Goal: Task Accomplishment & Management: Manage account settings

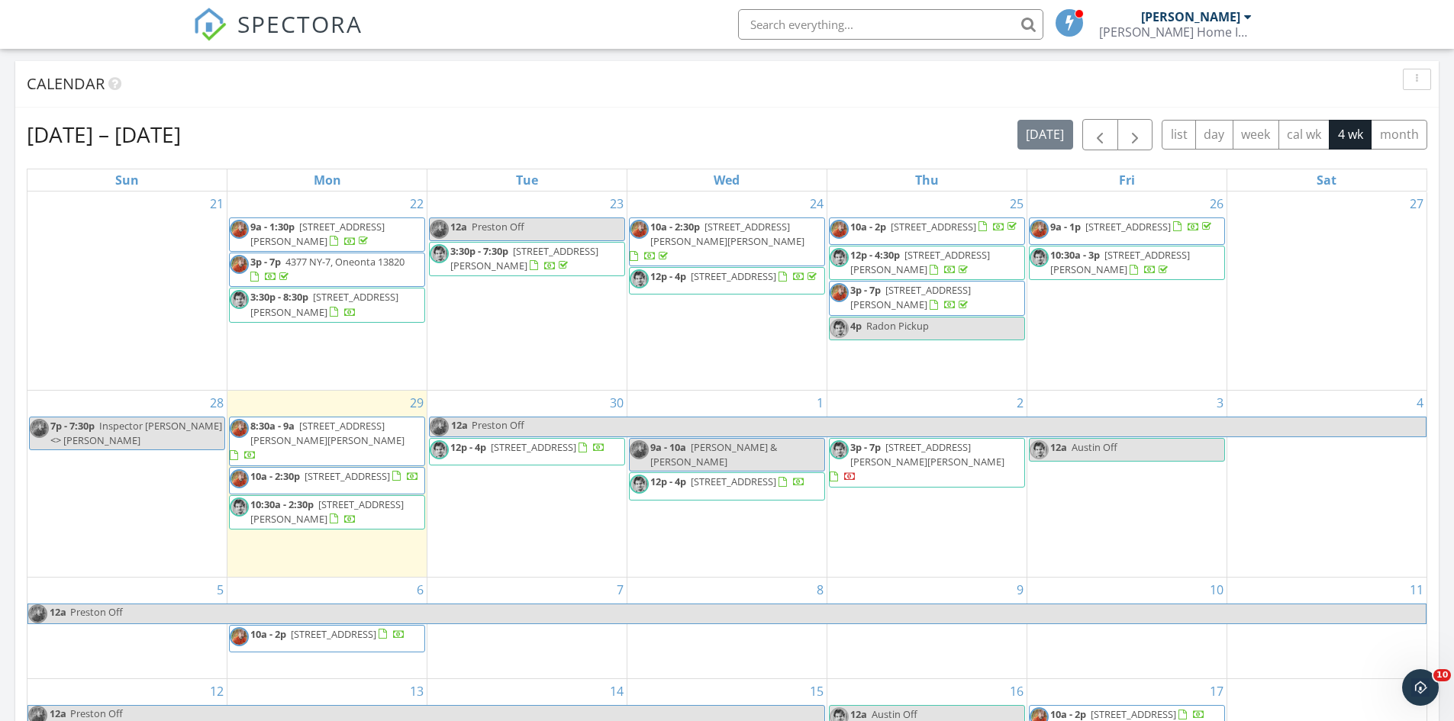
scroll to position [1412, 1477]
click at [576, 454] on span "6 Peer St, Binghamton 13901" at bounding box center [533, 447] width 85 height 14
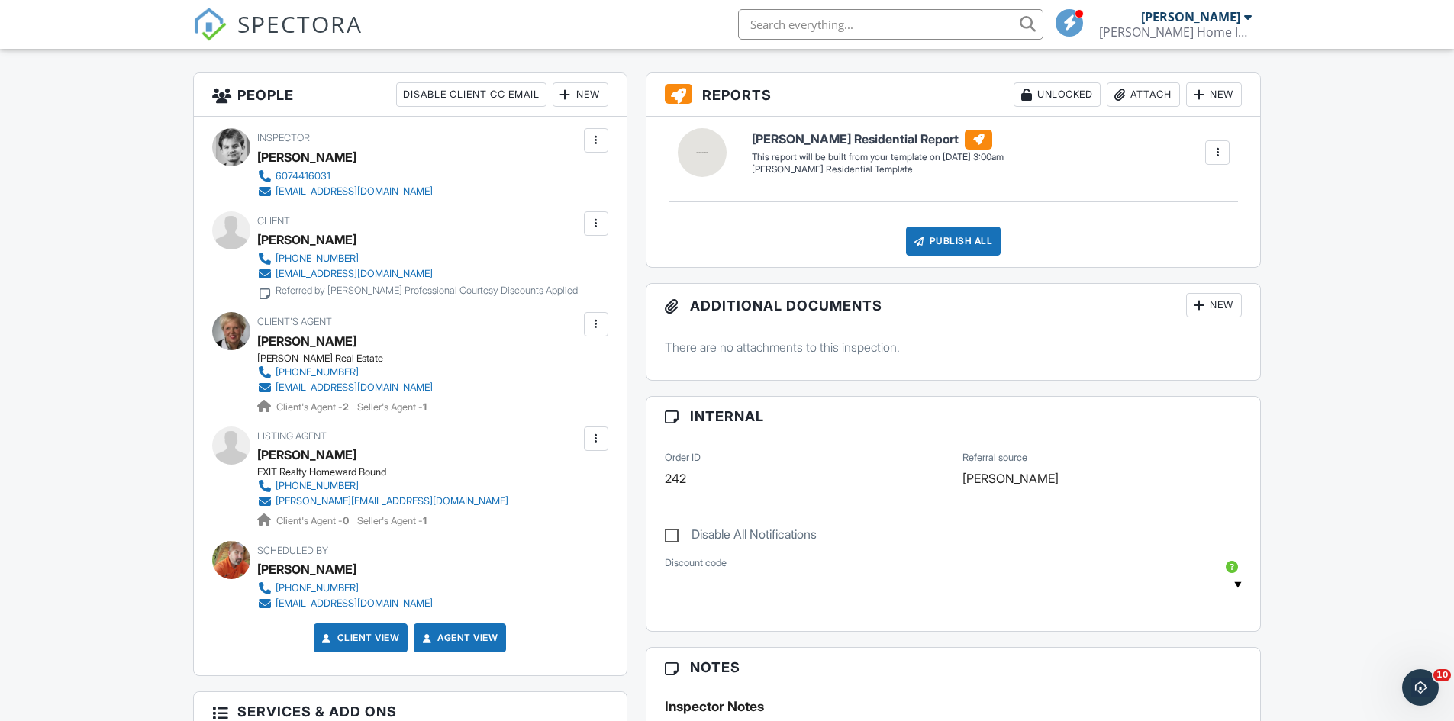
scroll to position [534, 0]
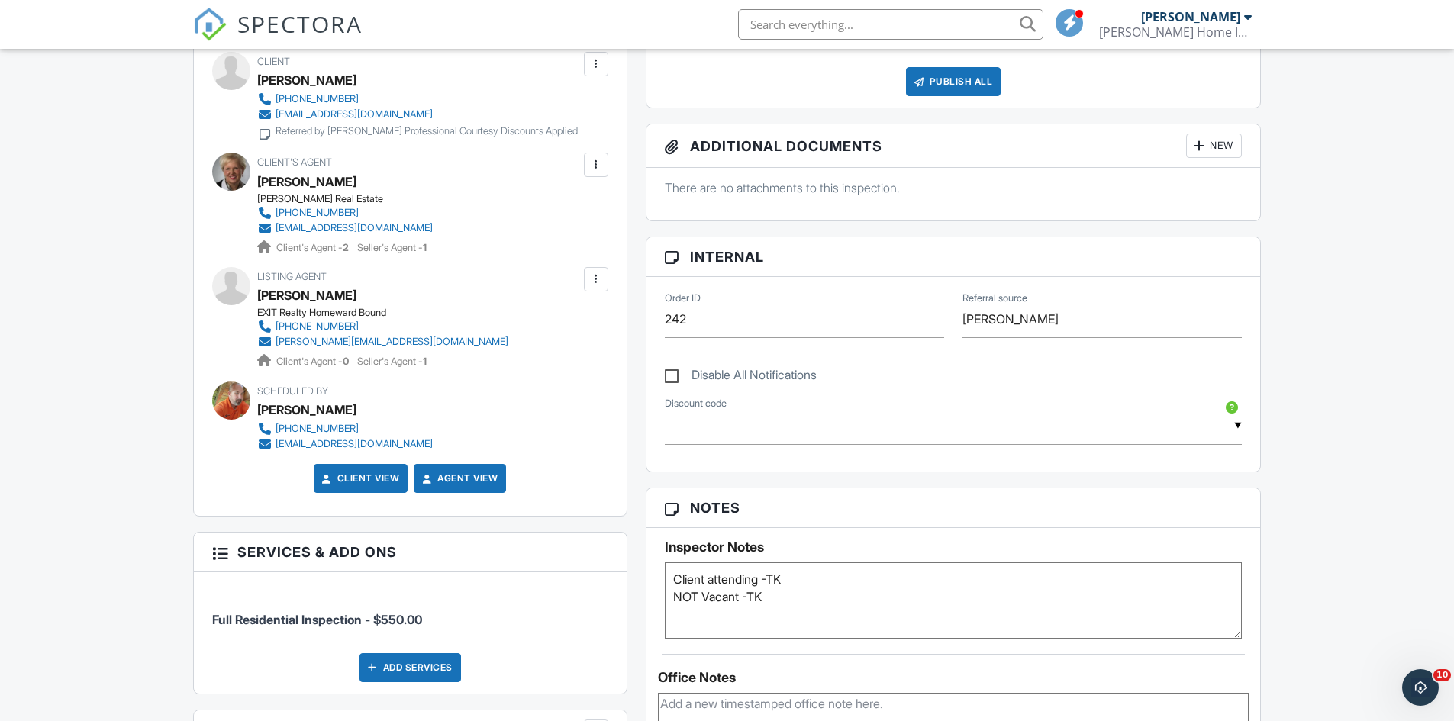
click at [805, 593] on textarea "Client attending -TK NOT Vacant -TK" at bounding box center [954, 600] width 578 height 76
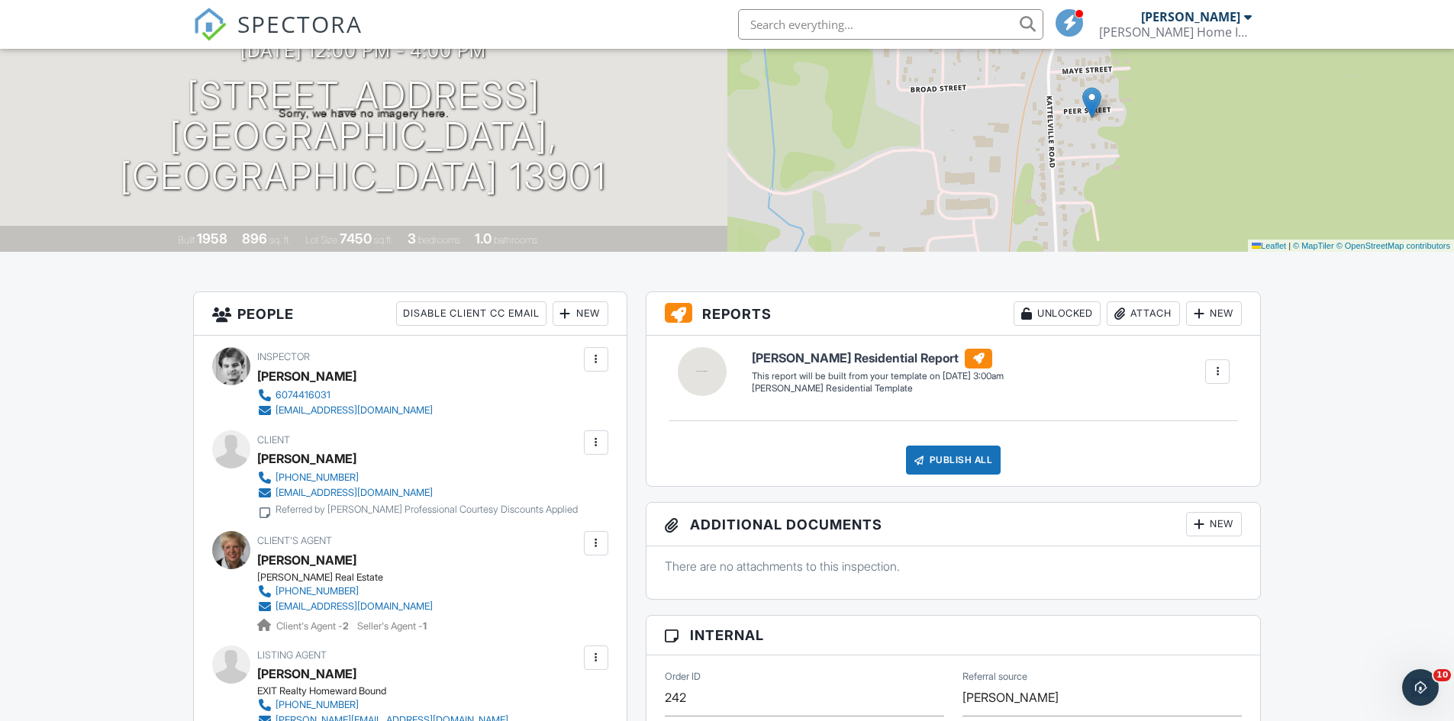
scroll to position [0, 0]
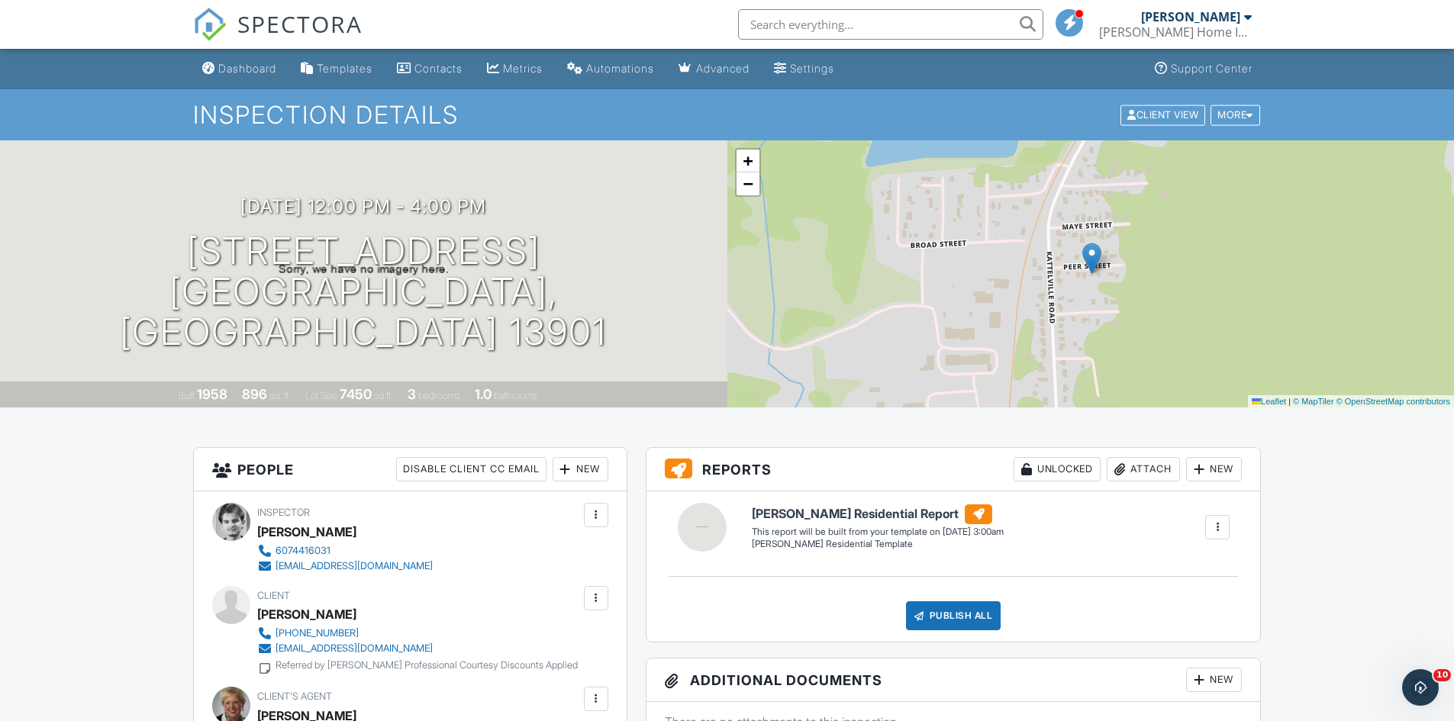
click at [211, 10] on img at bounding box center [210, 25] width 34 height 34
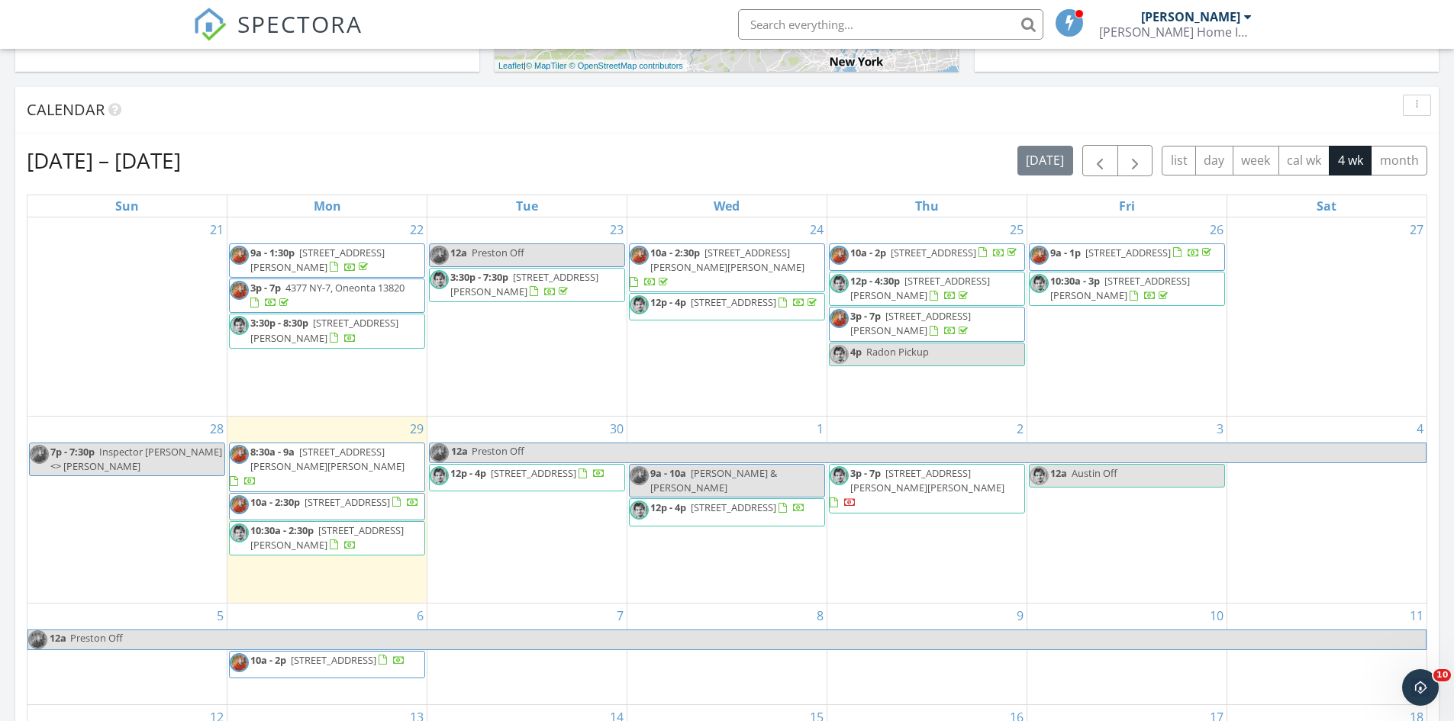
scroll to position [610, 0]
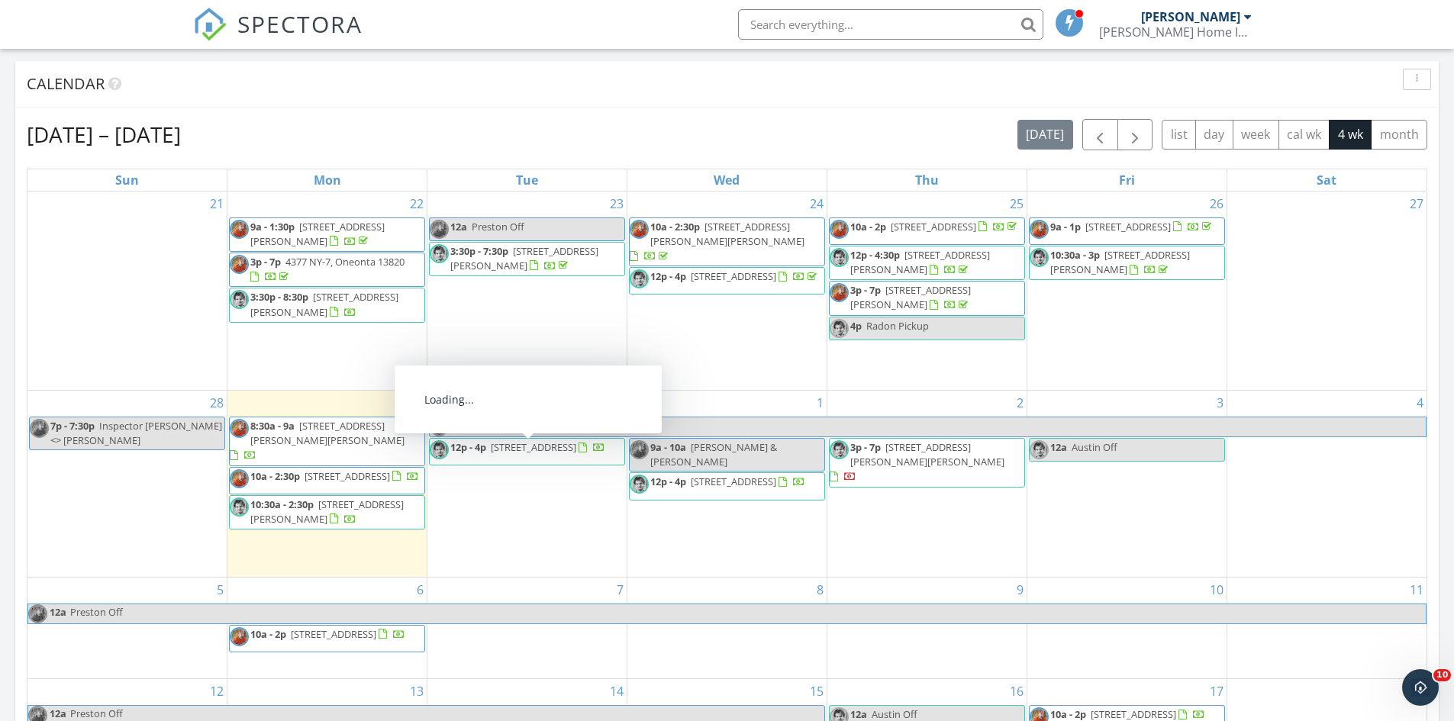
click at [576, 454] on span "[STREET_ADDRESS]" at bounding box center [533, 447] width 85 height 14
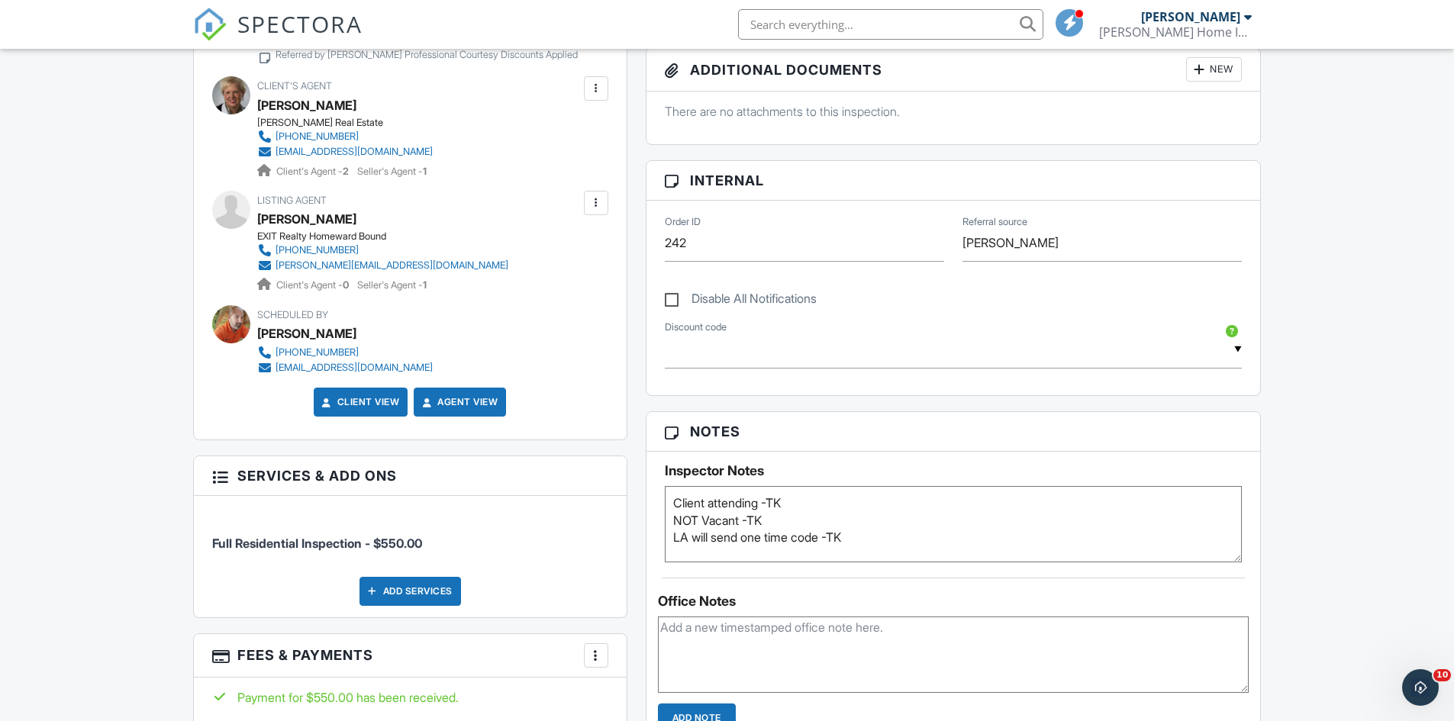
type textarea "Client attending -TK NOT Vacant -TK LA will send one time code -TK"
click at [215, 28] on img at bounding box center [210, 25] width 34 height 34
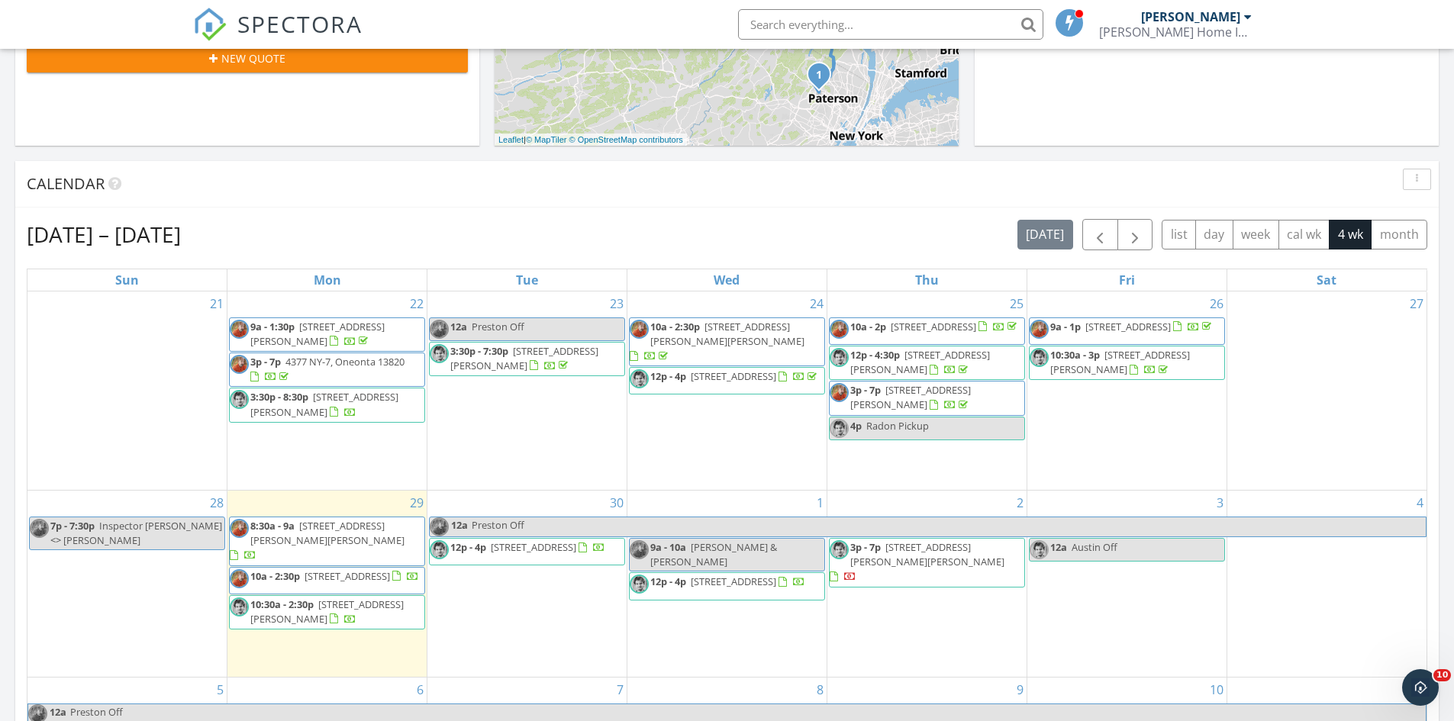
scroll to position [610, 0]
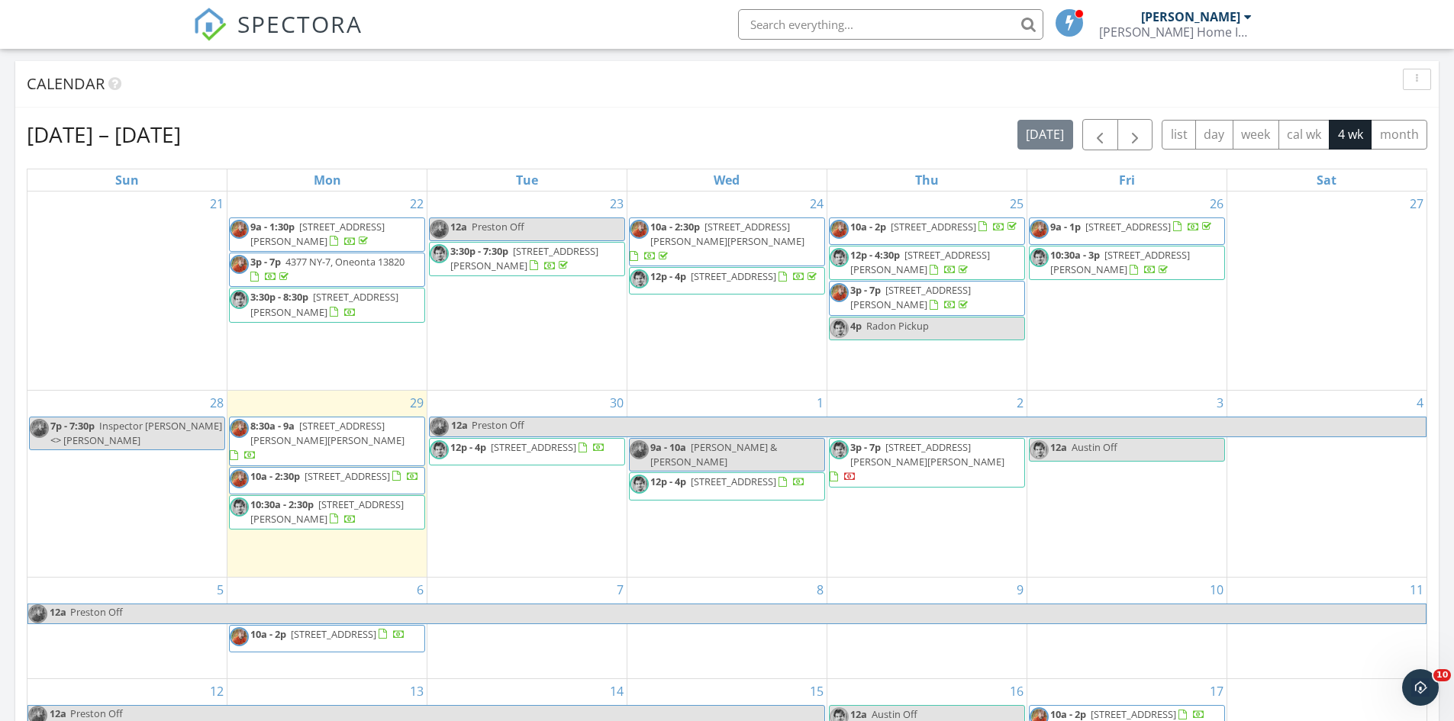
drag, startPoint x: 780, startPoint y: 470, endPoint x: 767, endPoint y: 485, distance: 19.5
click at [767, 485] on span "101 Dow Rd, Cold Brook 13324" at bounding box center [733, 482] width 85 height 14
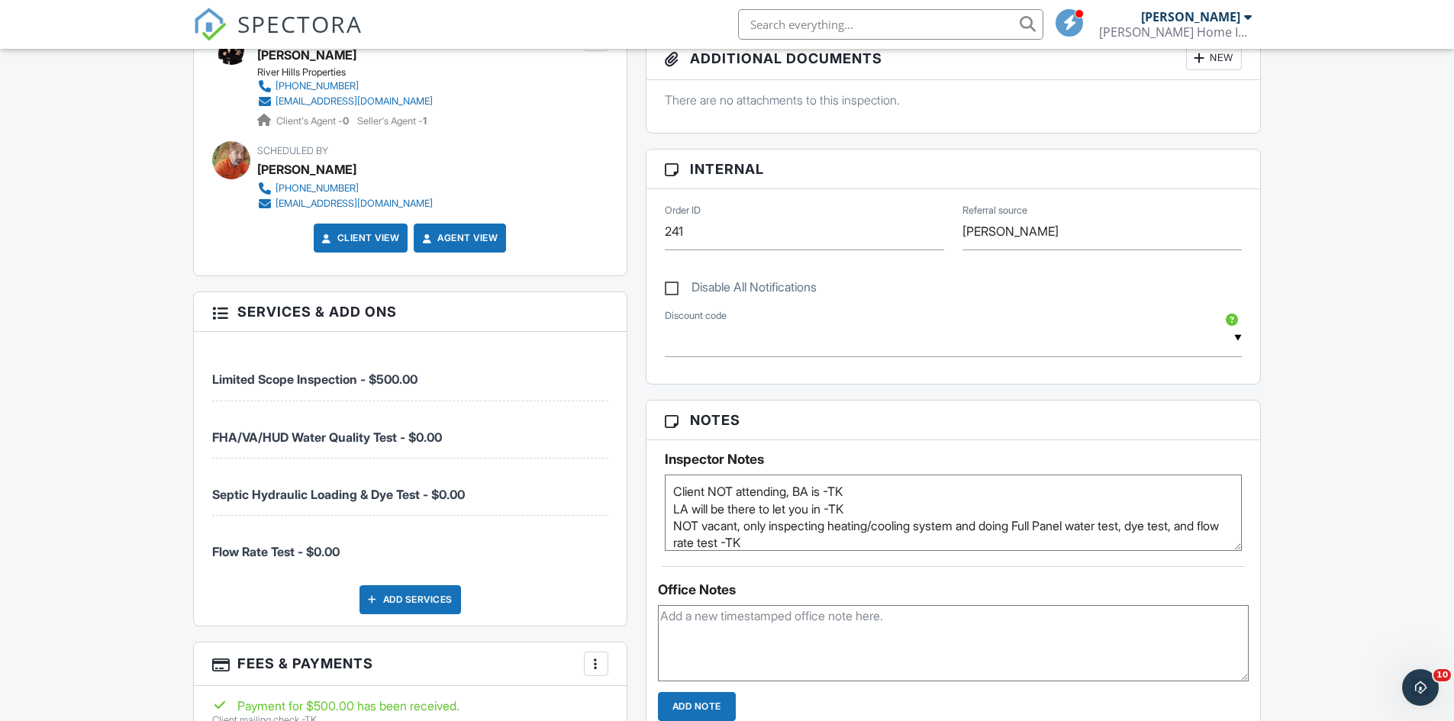
scroll to position [763, 0]
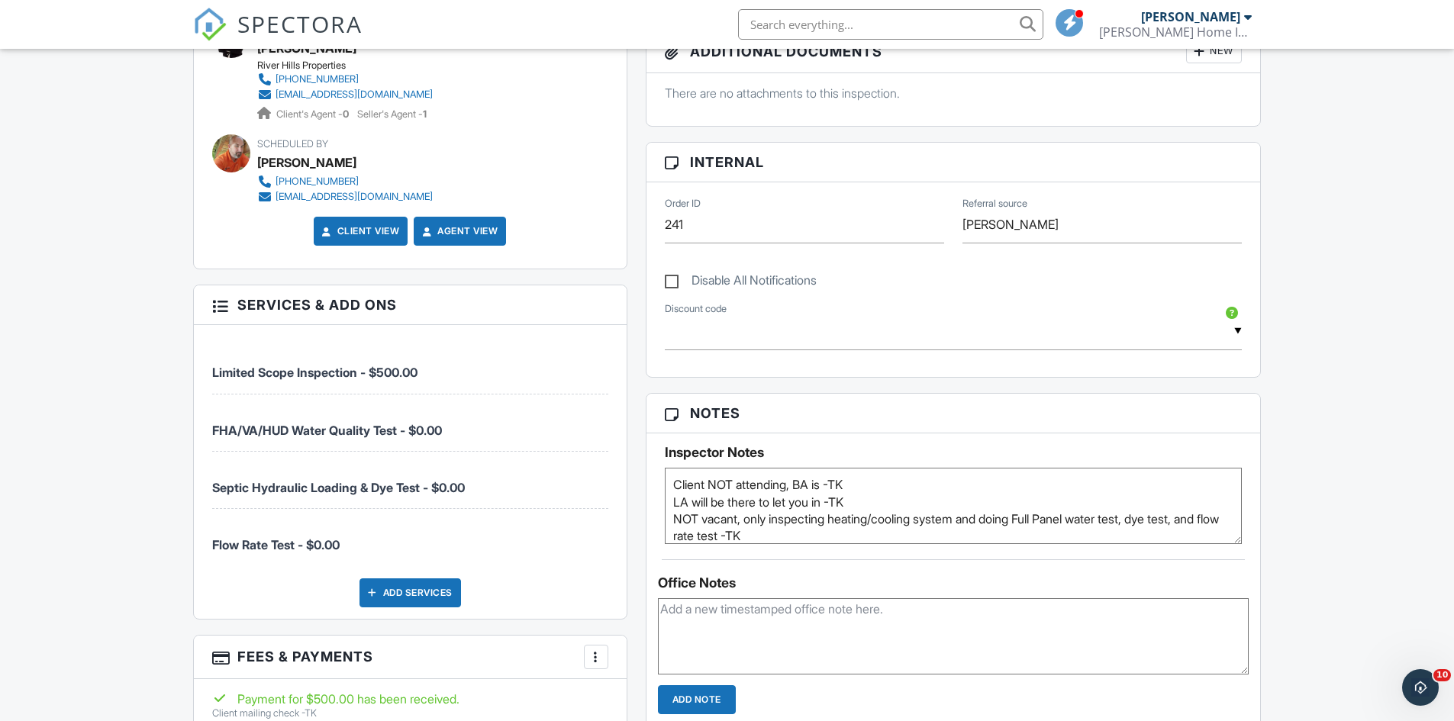
click at [252, 18] on span "SPECTORA" at bounding box center [299, 24] width 125 height 32
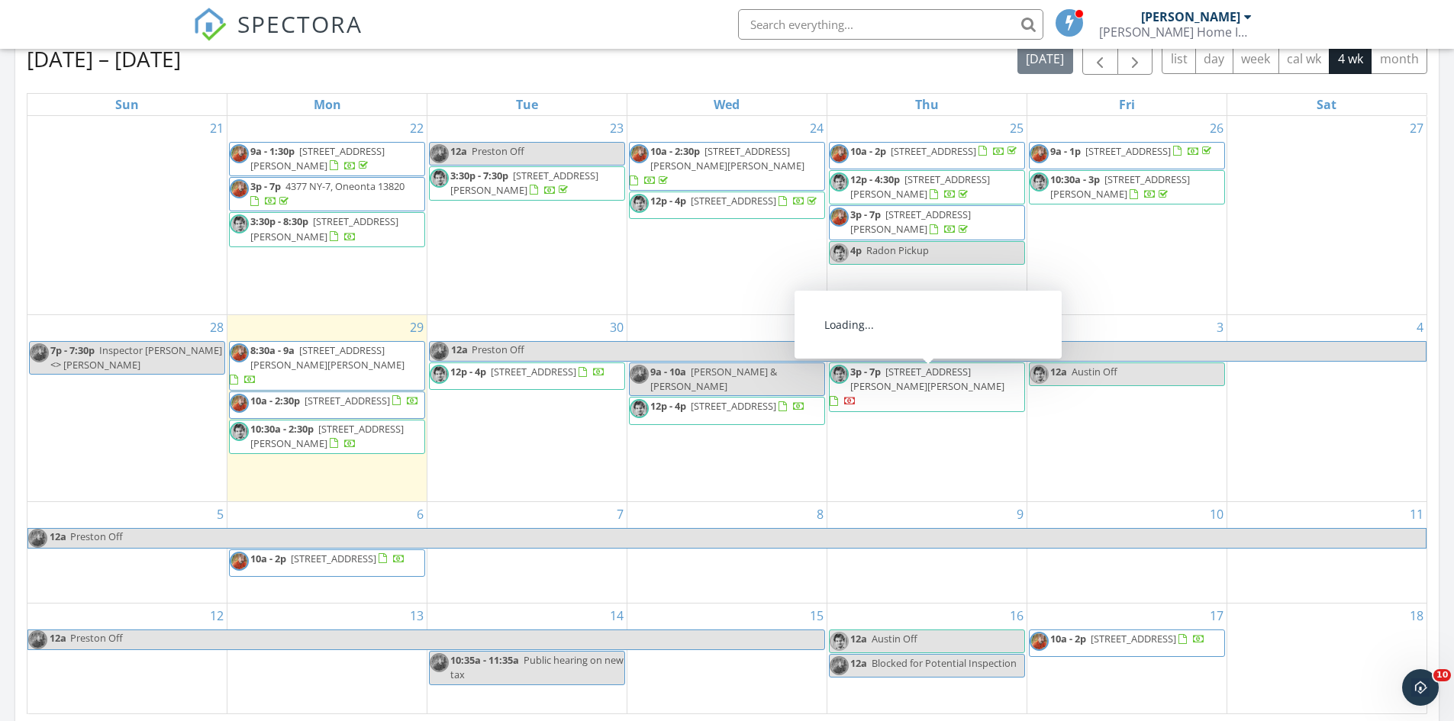
scroll to position [687, 0]
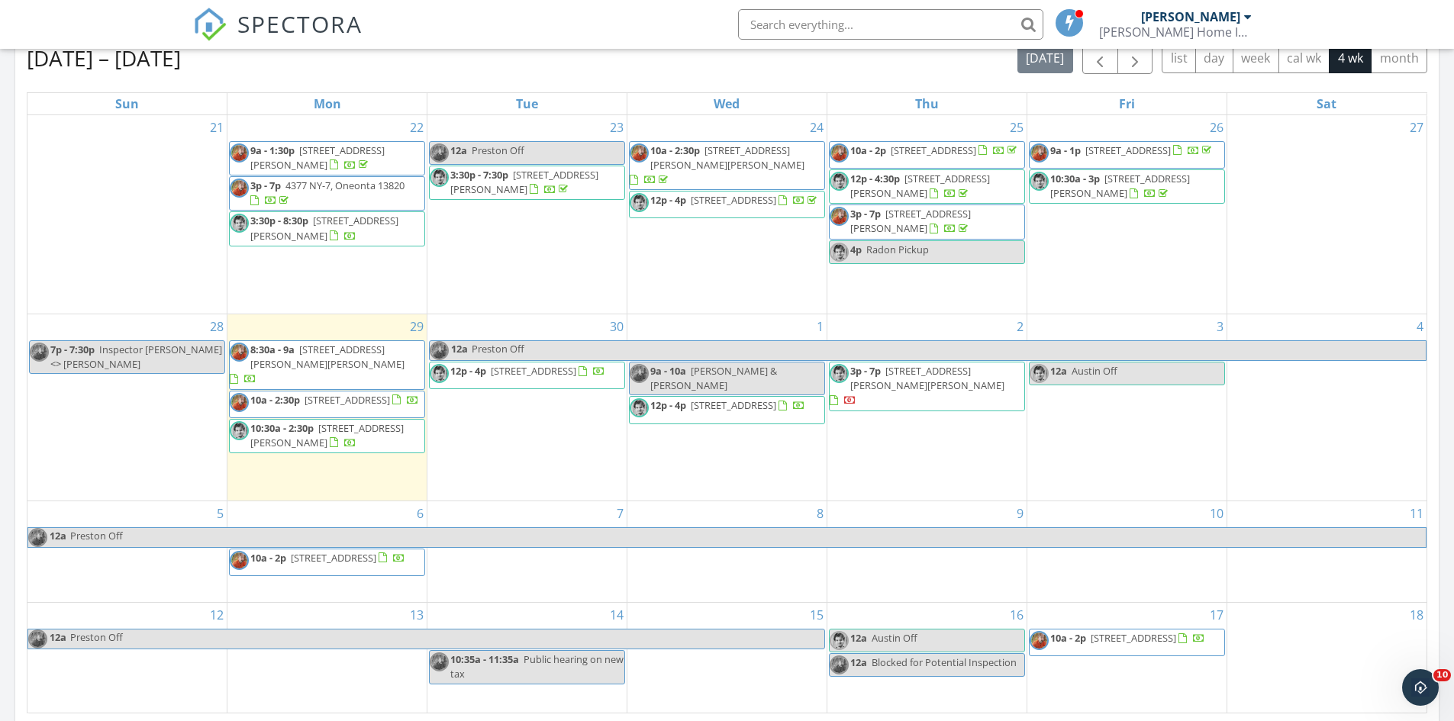
click at [920, 386] on span "3p - 7p [STREET_ADDRESS][PERSON_NAME][PERSON_NAME]" at bounding box center [926, 386] width 195 height 45
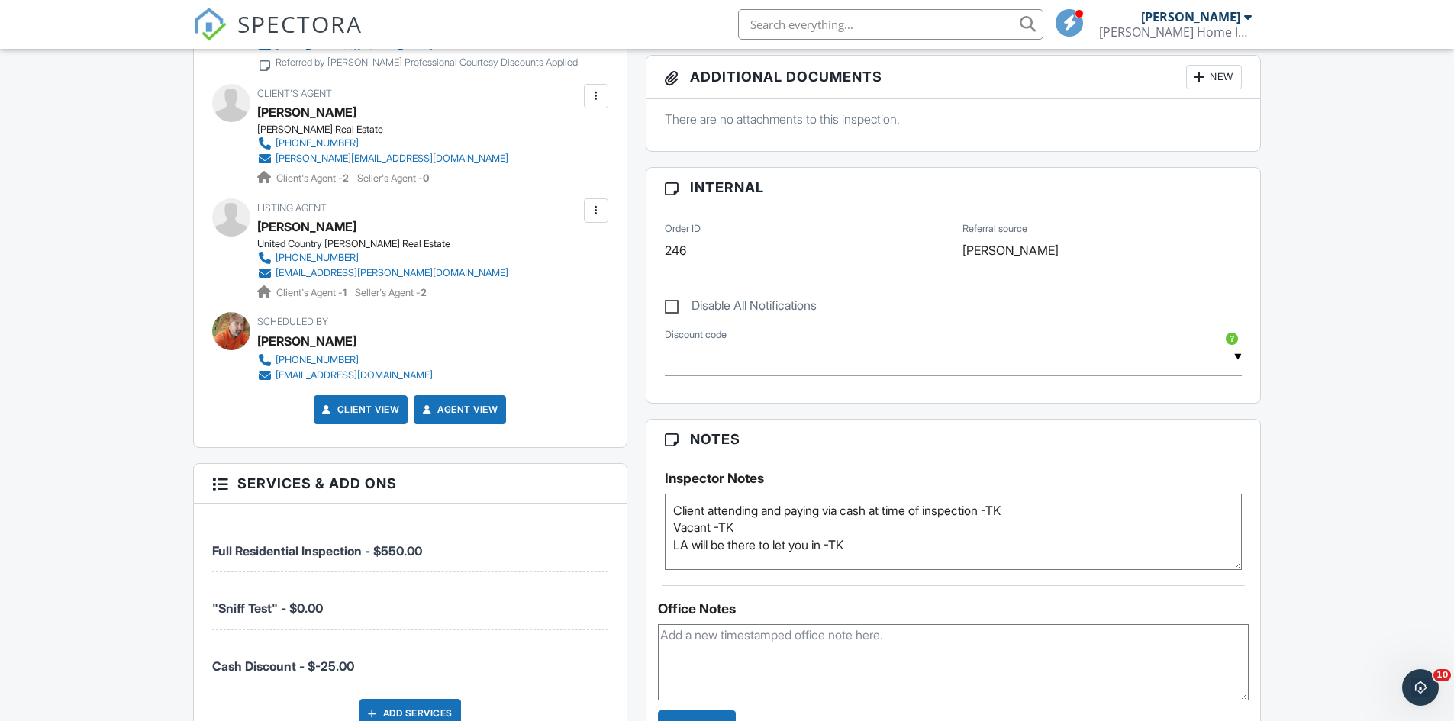
click at [265, 23] on span "SPECTORA" at bounding box center [299, 24] width 125 height 32
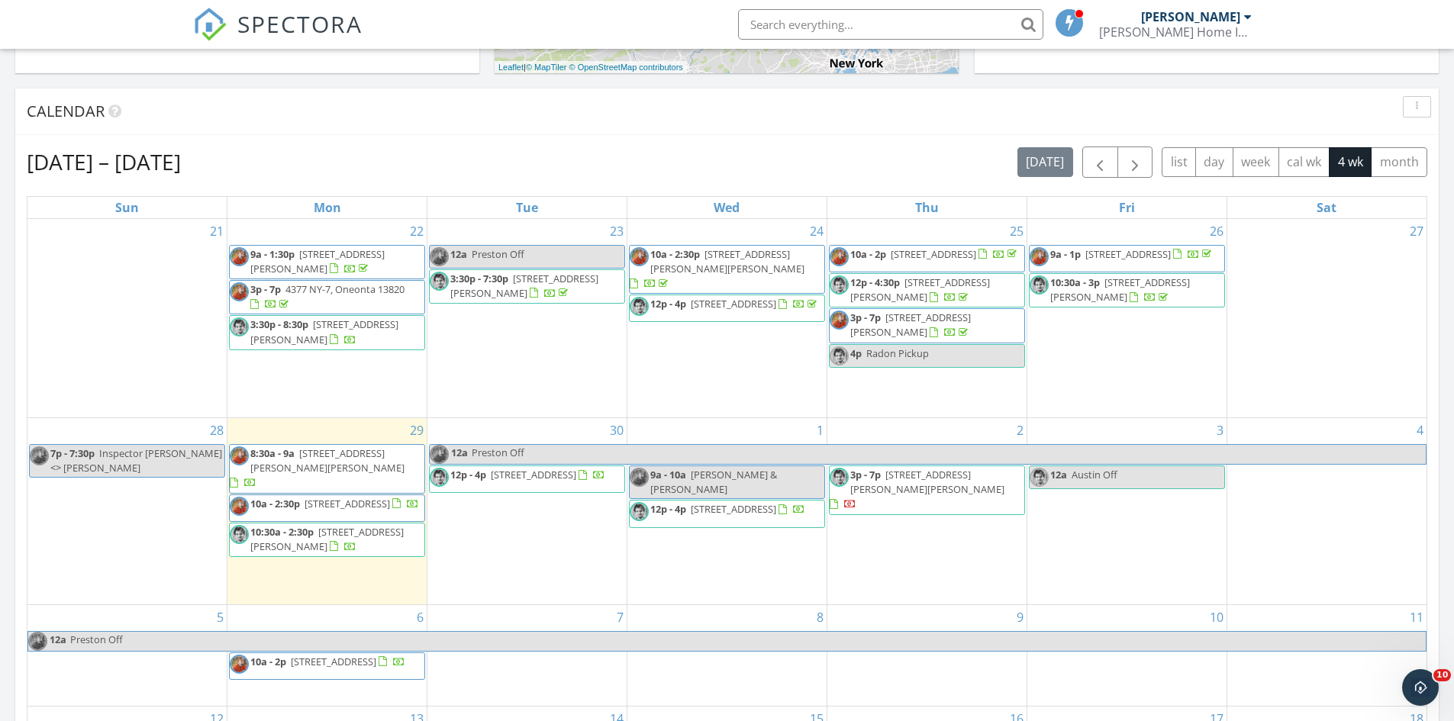
scroll to position [610, 0]
